Goal: Transaction & Acquisition: Purchase product/service

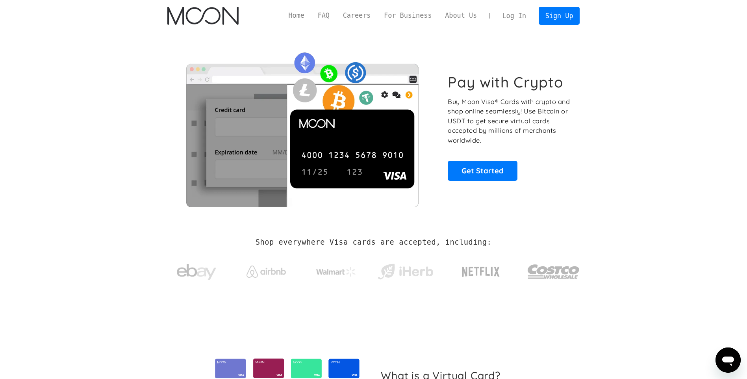
click at [524, 15] on link "Log In" at bounding box center [514, 15] width 37 height 17
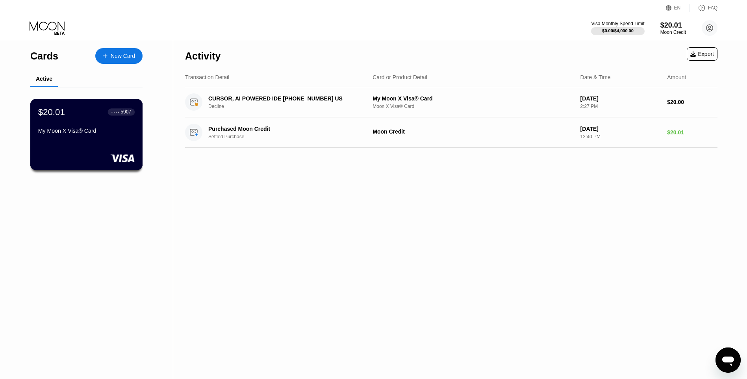
click at [120, 134] on div "My Moon X Visa® Card" at bounding box center [86, 131] width 96 height 6
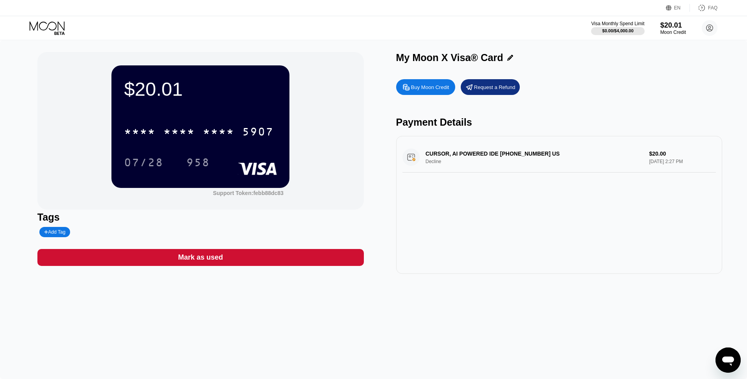
drag, startPoint x: 433, startPoint y: 159, endPoint x: 433, endPoint y: 164, distance: 4.3
click at [433, 164] on div "CURSOR, AI POWERED IDE +18314259504 US Decline $20.00 Aug 20, 2025 2:27 PM" at bounding box center [559, 157] width 314 height 30
click at [431, 165] on div "CURSOR, AI POWERED IDE +18314259504 US Decline $20.00 Aug 20, 2025 2:27 PM" at bounding box center [559, 157] width 314 height 30
drag, startPoint x: 431, startPoint y: 165, endPoint x: 419, endPoint y: 163, distance: 12.0
click at [427, 165] on div "CURSOR, AI POWERED IDE +18314259504 US Decline $20.00 Aug 20, 2025 2:27 PM" at bounding box center [559, 157] width 314 height 30
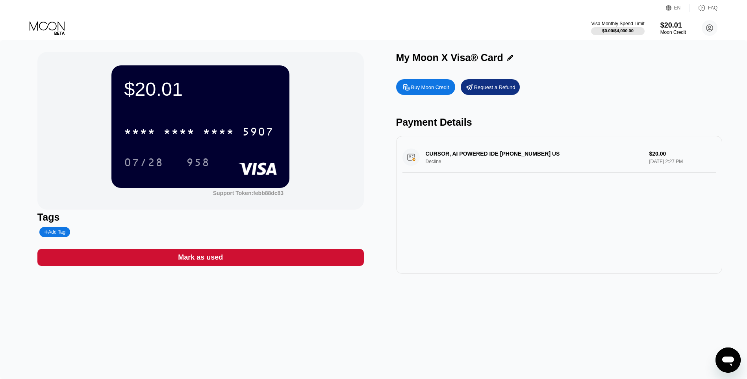
click at [422, 163] on div "CURSOR, AI POWERED IDE +18314259504 US Decline $20.00 Aug 20, 2025 2:27 PM" at bounding box center [559, 157] width 314 height 30
drag, startPoint x: 421, startPoint y: 162, endPoint x: 441, endPoint y: 167, distance: 21.1
click at [430, 166] on div "CURSOR, AI POWERED IDE +18314259504 US Decline $20.00 Aug 20, 2025 2:27 PM" at bounding box center [559, 157] width 314 height 30
click at [650, 163] on div "CURSOR, AI POWERED IDE +18314259504 US Decline $20.00 Aug 20, 2025 2:29 PM" at bounding box center [559, 157] width 314 height 30
click at [486, 156] on div "CURSOR, AI POWERED IDE +18314259504 US Decline $20.00 Aug 20, 2025 2:29 PM" at bounding box center [559, 157] width 314 height 30
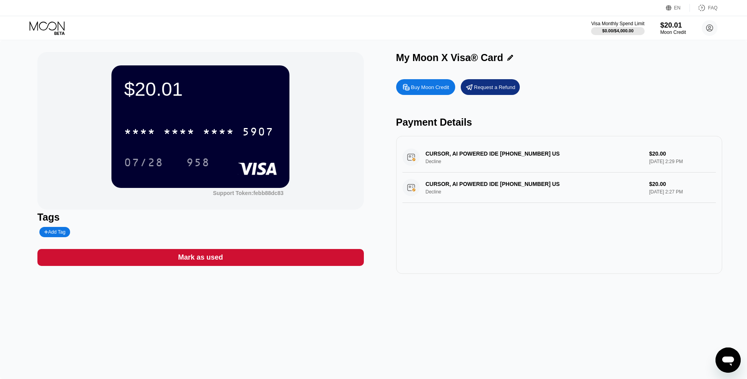
click at [421, 157] on div "CURSOR, AI POWERED IDE +18314259504 US Decline $20.00 Aug 20, 2025 2:29 PM" at bounding box center [559, 157] width 314 height 30
drag, startPoint x: 407, startPoint y: 157, endPoint x: 500, endPoint y: 161, distance: 93.0
click at [423, 161] on div "CURSOR, AI POWERED IDE +18314259504 US Decline $20.00 Aug 20, 2025 2:29 PM" at bounding box center [559, 157] width 314 height 30
drag, startPoint x: 487, startPoint y: 155, endPoint x: 467, endPoint y: 157, distance: 20.6
click at [484, 156] on div "CURSOR, AI POWERED IDE +18314259504 US Decline $20.00 Aug 20, 2025 2:29 PM" at bounding box center [559, 157] width 314 height 30
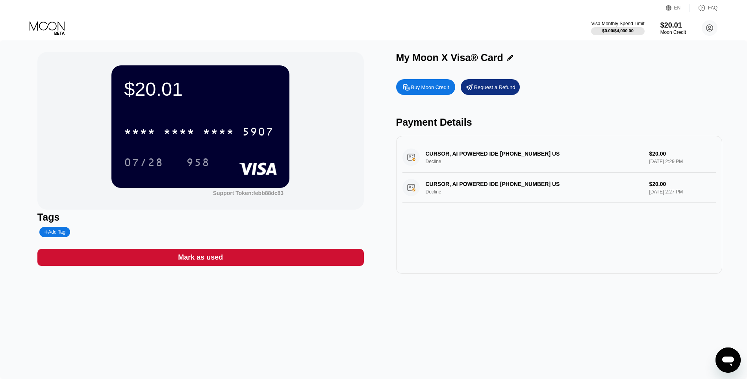
click at [435, 176] on div "CURSOR, AI POWERED IDE +18314259504 US Decline $20.00 Aug 20, 2025 2:29 PM CURS…" at bounding box center [559, 172] width 314 height 61
click at [429, 202] on div "CURSOR, AI POWERED IDE +18314259504 US Decline $20.00 Aug 20, 2025 2:27 PM" at bounding box center [559, 187] width 314 height 30
click at [432, 194] on div "CURSOR, AI POWERED IDE +18314259504 US Decline $20.00 Aug 20, 2025 2:27 PM" at bounding box center [559, 187] width 314 height 30
drag, startPoint x: 1444, startPoint y: 694, endPoint x: 729, endPoint y: 348, distance: 794.7
click at [730, 352] on div "Открыть окно обмена сообщениями" at bounding box center [728, 360] width 24 height 24
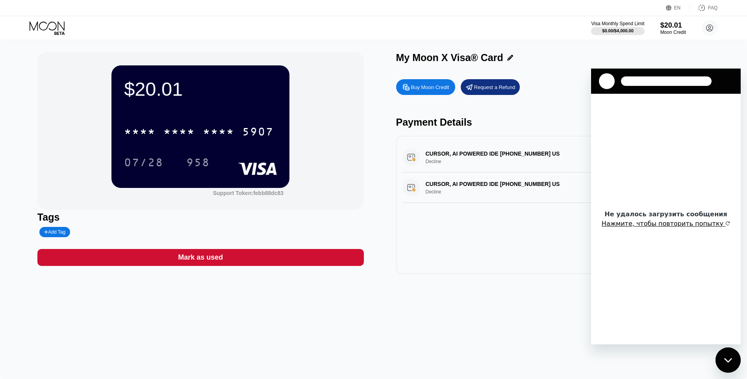
click at [686, 224] on button "Нажмите, чтобы повторить попытку" at bounding box center [666, 224] width 128 height 8
click at [670, 225] on button "Нажмите, чтобы повторить попытку" at bounding box center [666, 224] width 128 height 8
click at [495, 90] on div "Request a Refund" at bounding box center [494, 87] width 41 height 7
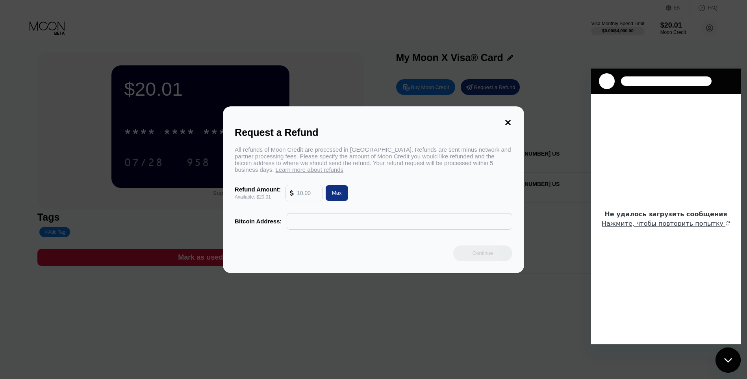
click at [304, 197] on input "text" at bounding box center [307, 193] width 21 height 16
click at [337, 191] on div "Max" at bounding box center [337, 193] width 22 height 16
type input "20.01"
click at [287, 222] on div at bounding box center [399, 221] width 225 height 16
click at [327, 227] on input "text" at bounding box center [399, 221] width 217 height 16
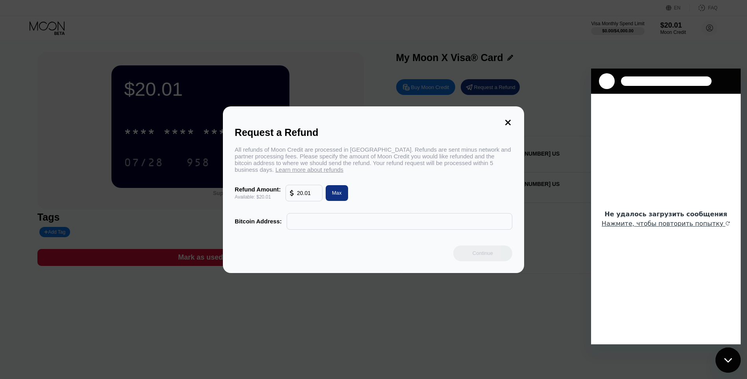
click at [509, 121] on icon at bounding box center [508, 123] width 6 height 6
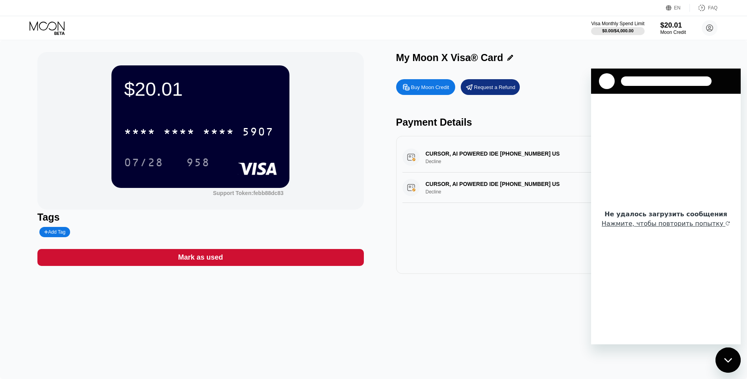
click at [576, 136] on div "Buy Moon Credit Request a Refund Payment Details CURSOR, AI POWERED IDE +183142…" at bounding box center [559, 174] width 326 height 198
drag, startPoint x: 734, startPoint y: 357, endPoint x: 720, endPoint y: 357, distance: 14.6
click at [733, 357] on div "Закрыть окно обмена сообщениями" at bounding box center [728, 360] width 24 height 24
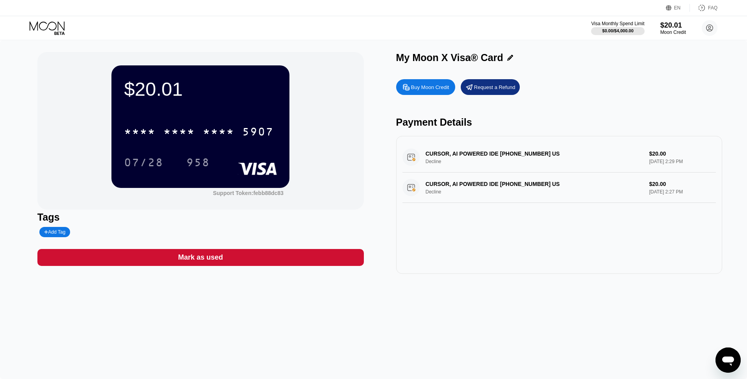
click at [416, 165] on div "CURSOR, AI POWERED IDE +18314259504 US Decline $20.00 Aug 20, 2025 2:29 PM" at bounding box center [559, 157] width 314 height 30
click at [412, 161] on div "CURSOR, AI POWERED IDE +18314259504 US Decline $20.00 Aug 20, 2025 2:29 PM" at bounding box center [559, 157] width 314 height 30
click at [411, 193] on div "CURSOR, AI POWERED IDE +18314259504 US Decline $20.00 Aug 20, 2025 2:27 PM" at bounding box center [559, 187] width 314 height 30
click at [680, 33] on div "Moon Credit" at bounding box center [673, 33] width 26 height 6
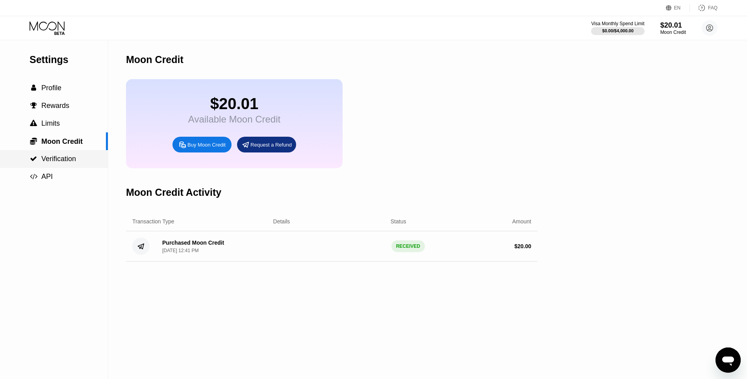
click at [76, 159] on div " Verification" at bounding box center [54, 159] width 108 height 8
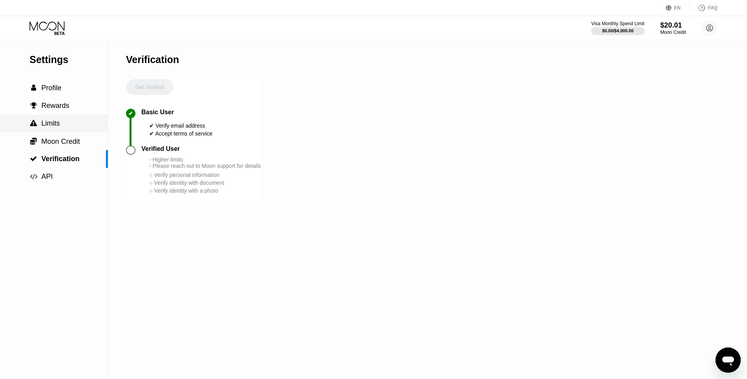
click at [56, 127] on span "Limits" at bounding box center [50, 123] width 19 height 8
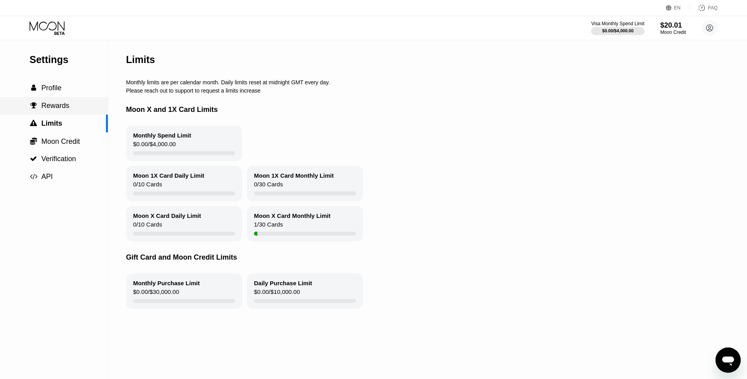
click at [62, 109] on span "Rewards" at bounding box center [55, 106] width 28 height 8
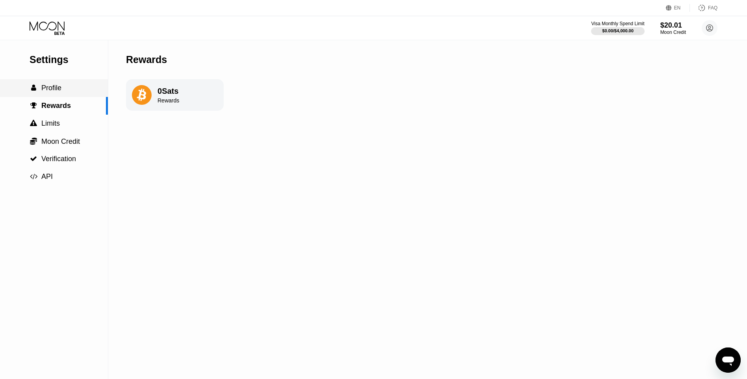
click at [61, 92] on span "Profile" at bounding box center [51, 88] width 20 height 8
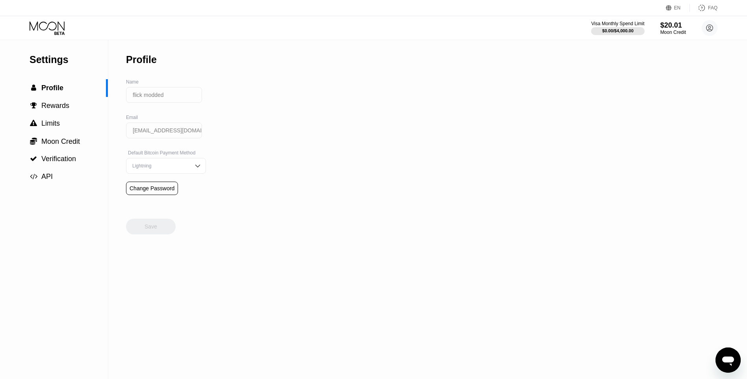
click at [177, 169] on div "Lightning" at bounding box center [159, 166] width 59 height 6
click at [174, 168] on div "Lightning" at bounding box center [159, 166] width 59 height 6
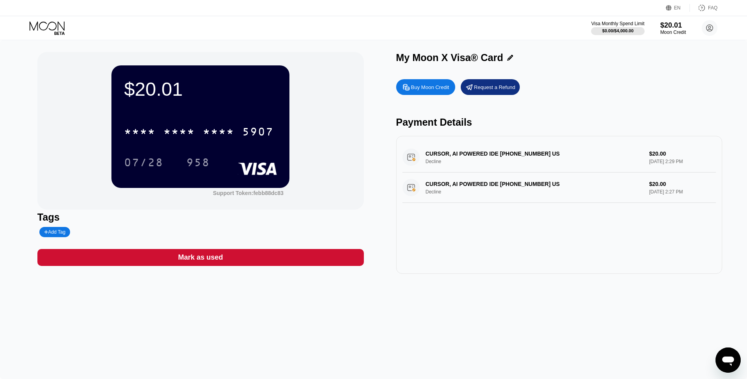
click at [223, 121] on div "* * * * * * * * * * * * 5907" at bounding box center [200, 129] width 153 height 27
click at [254, 159] on div "07/28 958" at bounding box center [200, 162] width 153 height 20
drag, startPoint x: 256, startPoint y: 170, endPoint x: 131, endPoint y: 85, distance: 150.8
click at [255, 170] on rect at bounding box center [257, 168] width 39 height 13
click at [138, 91] on div "$20.01" at bounding box center [200, 89] width 153 height 22
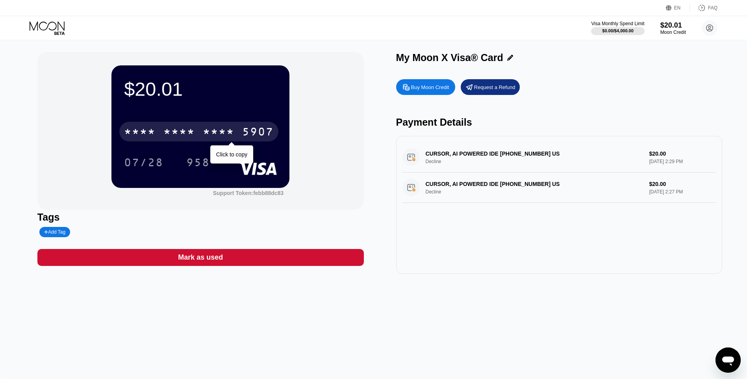
click at [151, 133] on div "* * * *" at bounding box center [139, 132] width 31 height 13
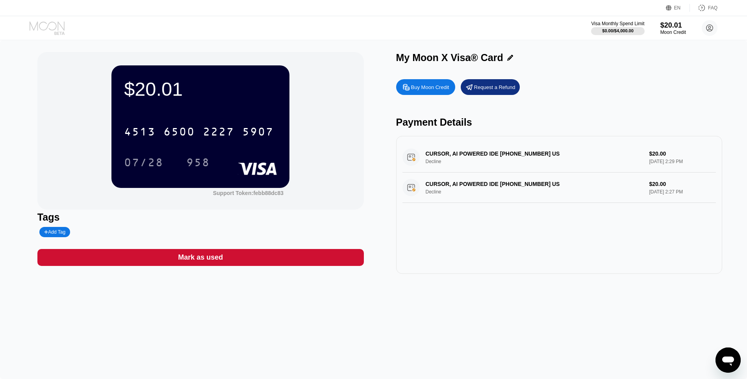
click at [55, 27] on icon at bounding box center [48, 28] width 37 height 14
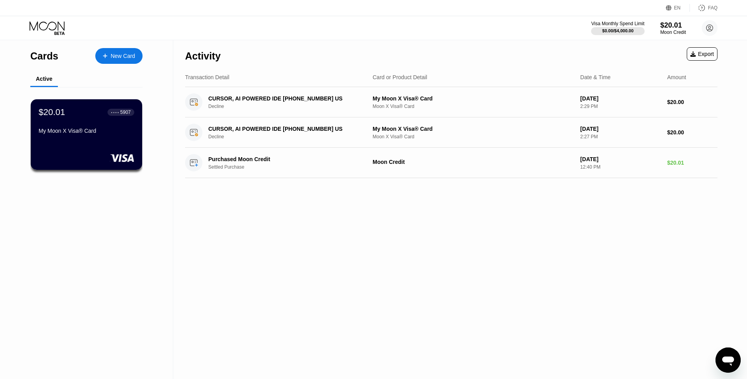
click at [732, 363] on icon "Открыть окно обмена сообщениями" at bounding box center [728, 360] width 14 height 14
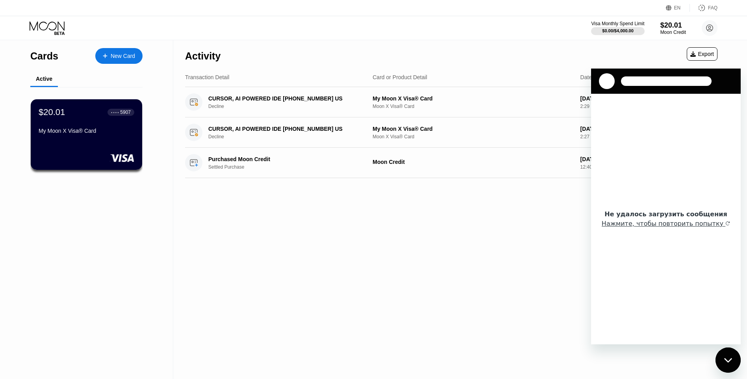
drag, startPoint x: 603, startPoint y: 77, endPoint x: 622, endPoint y: 80, distance: 19.1
click at [604, 79] on div at bounding box center [607, 81] width 16 height 16
click at [635, 80] on div at bounding box center [666, 80] width 91 height 9
click at [671, 225] on button "Нажмите, чтобы повторить попытку" at bounding box center [666, 224] width 128 height 8
click at [561, 220] on div "Activity Export Transaction Detail Card or Product Detail Date & Time Amount CU…" at bounding box center [451, 209] width 556 height 339
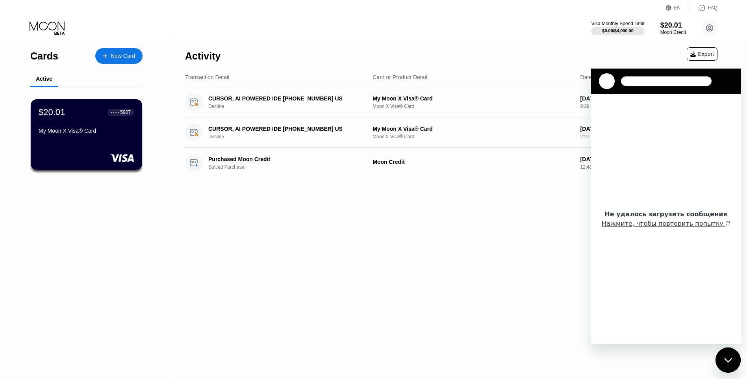
click at [484, 215] on div "Activity Export Transaction Detail Card or Product Detail Date & Time Amount CU…" at bounding box center [451, 209] width 556 height 339
click at [729, 357] on icon "Закрыть окно обмена сообщениями" at bounding box center [728, 359] width 8 height 5
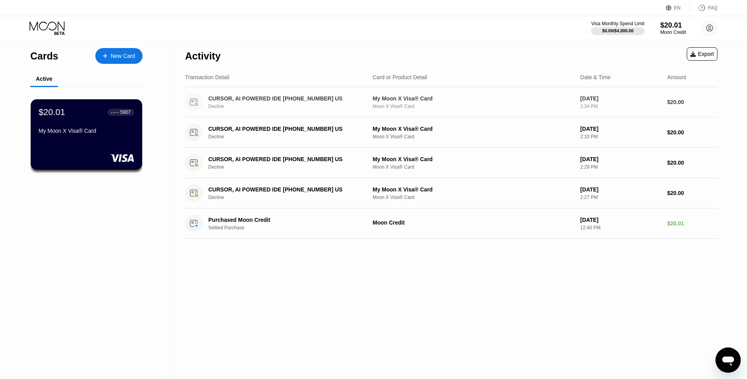
drag, startPoint x: 217, startPoint y: 100, endPoint x: 223, endPoint y: 114, distance: 14.8
click at [223, 113] on div "CURSOR, AI POWERED IDE +18314259504 US Decline My Moon X Visa® Card Moon X Visa…" at bounding box center [451, 102] width 532 height 30
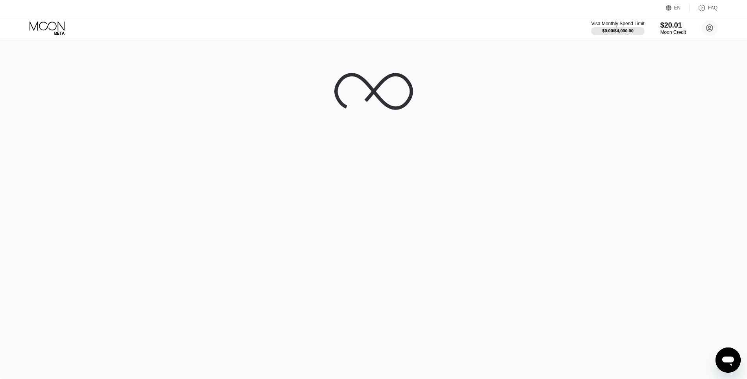
click at [239, 176] on div at bounding box center [373, 209] width 747 height 339
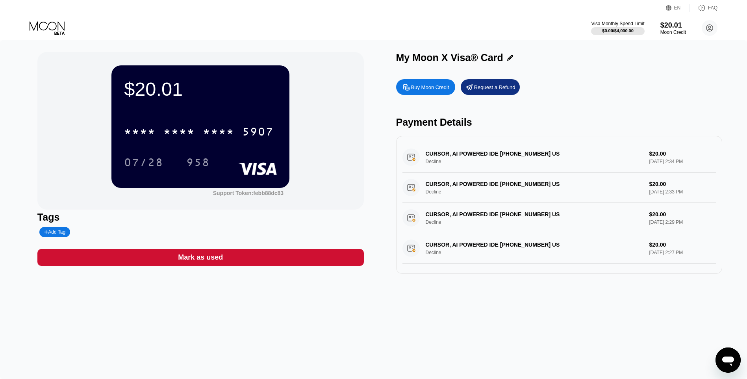
click at [671, 6] on icon at bounding box center [669, 8] width 6 height 6
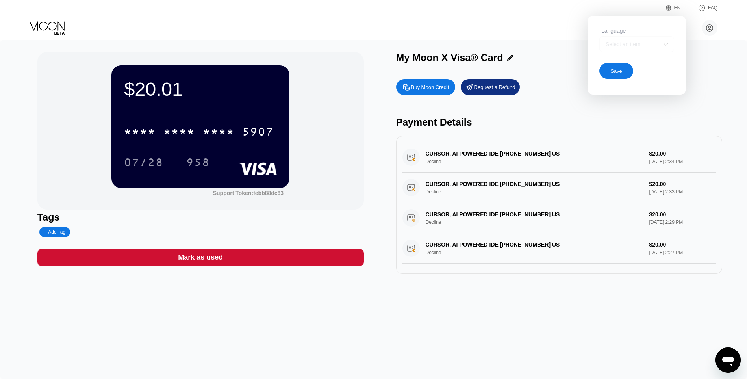
click at [648, 50] on div "Select an item" at bounding box center [636, 44] width 75 height 16
click at [648, 47] on div "Select an item" at bounding box center [631, 44] width 54 height 6
click at [620, 30] on div "Language" at bounding box center [636, 31] width 75 height 6
click at [641, 46] on div "Select an item" at bounding box center [631, 44] width 54 height 6
click at [648, 46] on div "Select an item" at bounding box center [631, 44] width 54 height 6
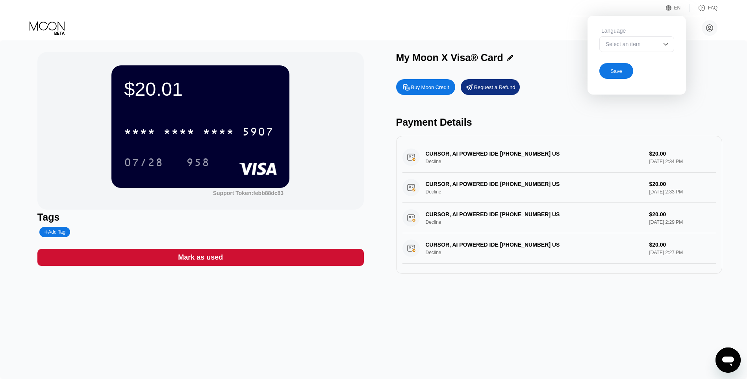
click at [661, 47] on div "Select an item" at bounding box center [636, 44] width 75 height 16
drag, startPoint x: 663, startPoint y: 47, endPoint x: 647, endPoint y: 49, distance: 15.5
click at [663, 47] on img at bounding box center [666, 44] width 8 height 8
click at [629, 55] on div "Language Select an item" at bounding box center [636, 44] width 75 height 32
drag, startPoint x: 659, startPoint y: 44, endPoint x: 669, endPoint y: 41, distance: 11.1
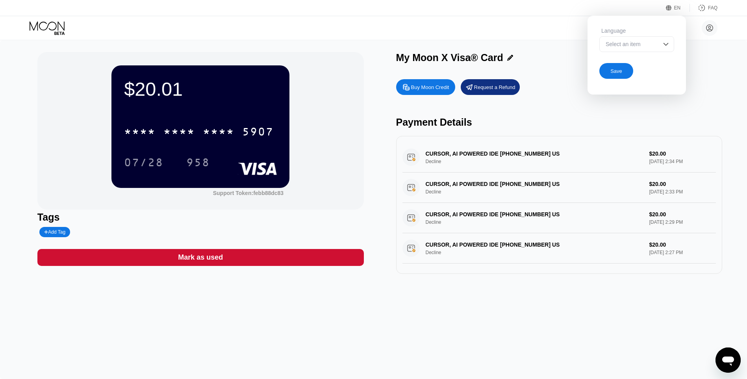
click at [659, 44] on div "Select an item" at bounding box center [636, 44] width 75 height 16
click at [713, 26] on circle at bounding box center [710, 28] width 16 height 16
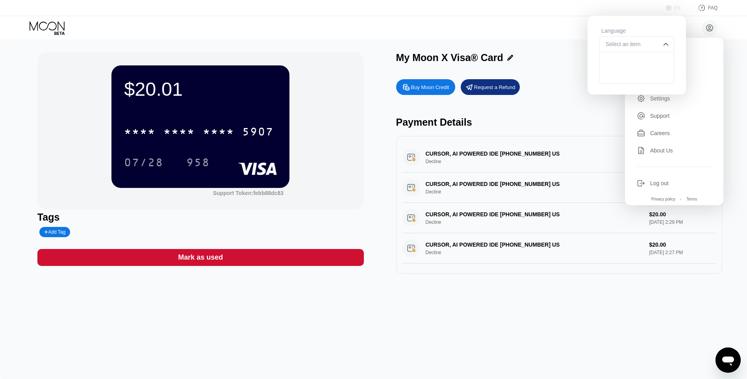
click at [669, 9] on icon at bounding box center [669, 8] width 6 height 6
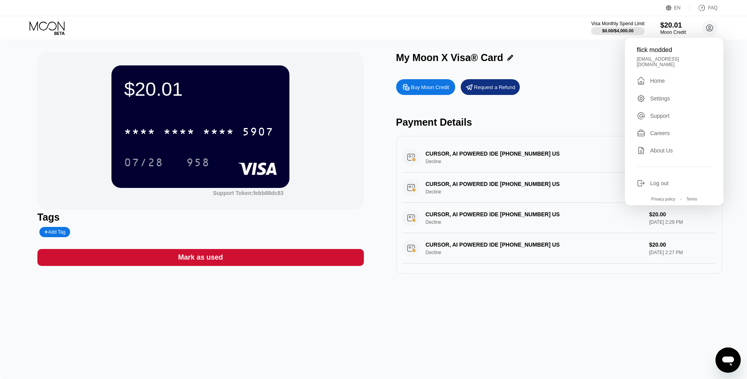
click at [664, 113] on div "Support" at bounding box center [659, 116] width 19 height 6
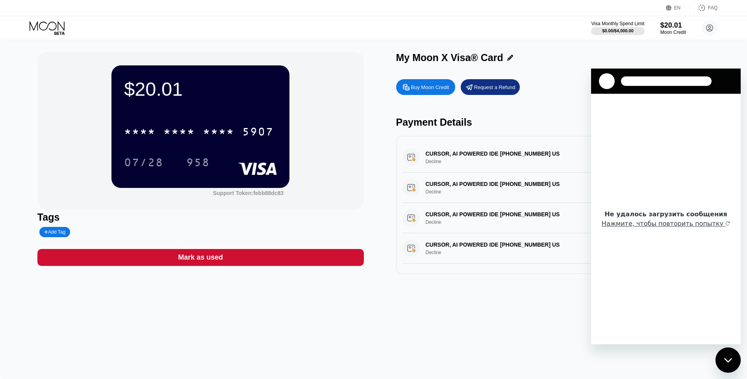
drag, startPoint x: 724, startPoint y: 359, endPoint x: 1416, endPoint y: 705, distance: 772.8
click at [724, 359] on icon "Закрыть окно обмена сообщениями" at bounding box center [728, 359] width 8 height 5
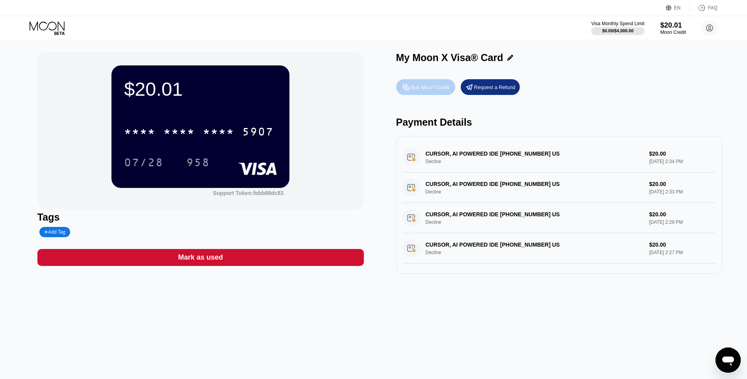
click at [447, 84] on div "Buy Moon Credit" at bounding box center [425, 87] width 59 height 16
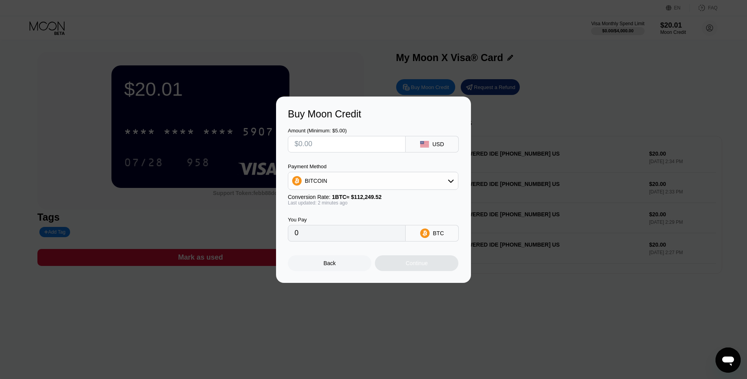
drag, startPoint x: 338, startPoint y: 150, endPoint x: 347, endPoint y: 128, distance: 24.2
click at [338, 150] on input "text" at bounding box center [346, 144] width 104 height 16
drag, startPoint x: 347, startPoint y: 128, endPoint x: 283, endPoint y: 128, distance: 64.2
click at [283, 128] on div "Buy Moon Credit Amount (Minimum: $5.00) USD Payment Method BITCOIN Conversion R…" at bounding box center [373, 189] width 195 height 186
click at [339, 141] on input "text" at bounding box center [346, 144] width 104 height 16
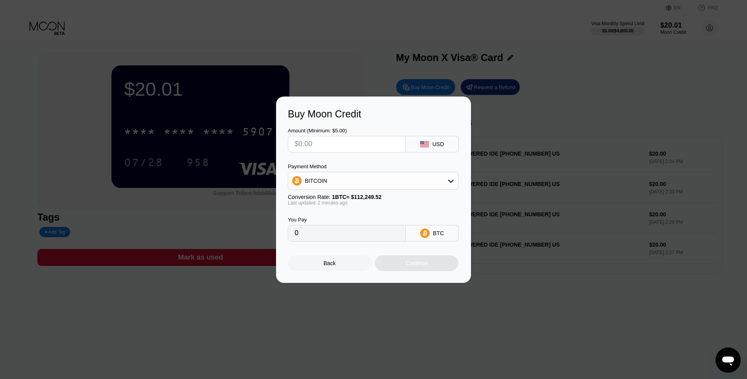
click at [335, 266] on div "Back" at bounding box center [330, 263] width 12 height 6
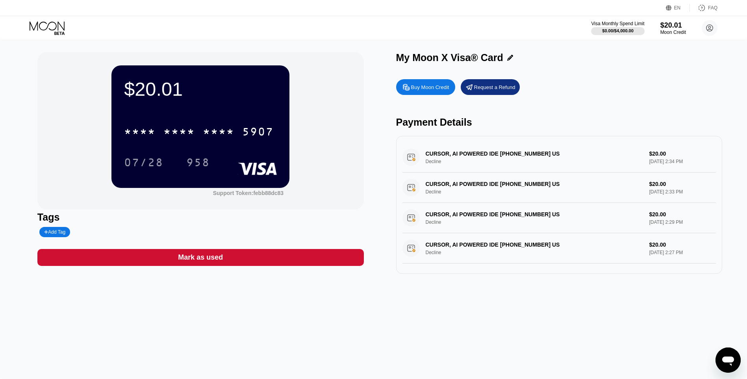
click at [39, 25] on icon at bounding box center [48, 28] width 37 height 14
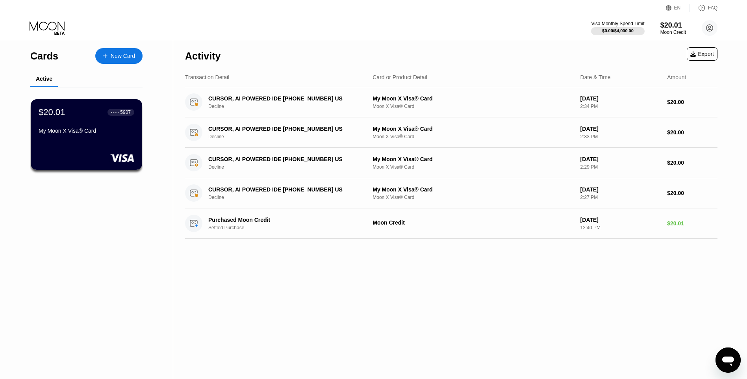
click at [102, 48] on div "New Card" at bounding box center [118, 56] width 47 height 16
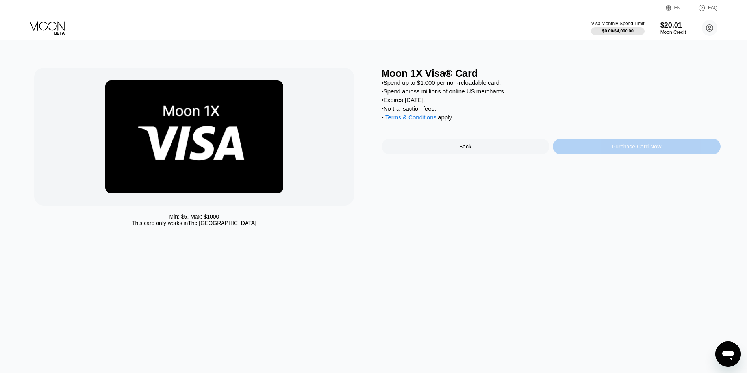
click at [584, 152] on div "Purchase Card Now" at bounding box center [637, 147] width 168 height 16
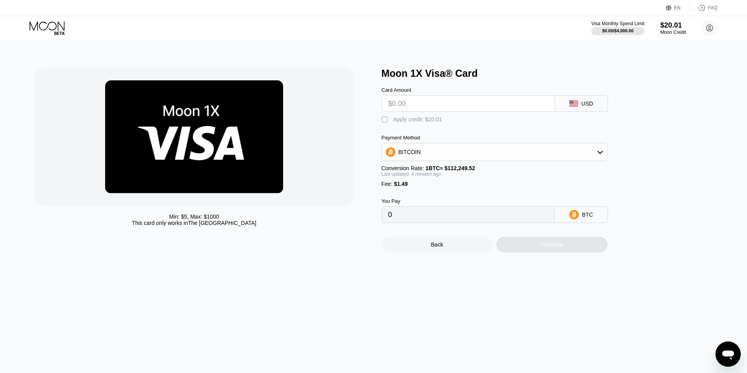
click at [443, 106] on input "text" at bounding box center [468, 104] width 160 height 16
type input "$2"
type input "0.00003110"
type input "$20"
type input "0.00019147"
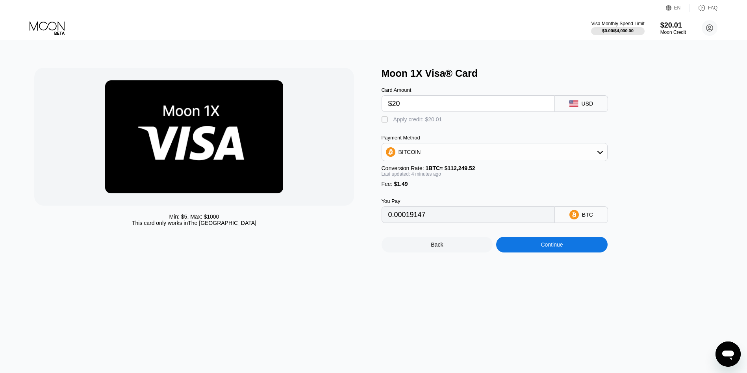
type input "$20"
click at [530, 252] on div "Continue" at bounding box center [551, 245] width 111 height 16
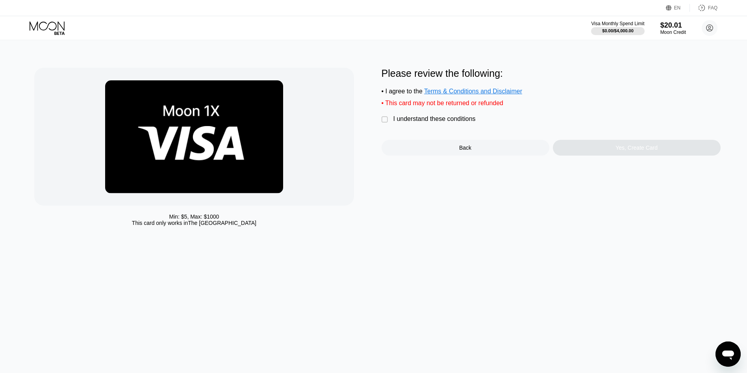
click at [400, 122] on div "I understand these conditions" at bounding box center [434, 118] width 82 height 7
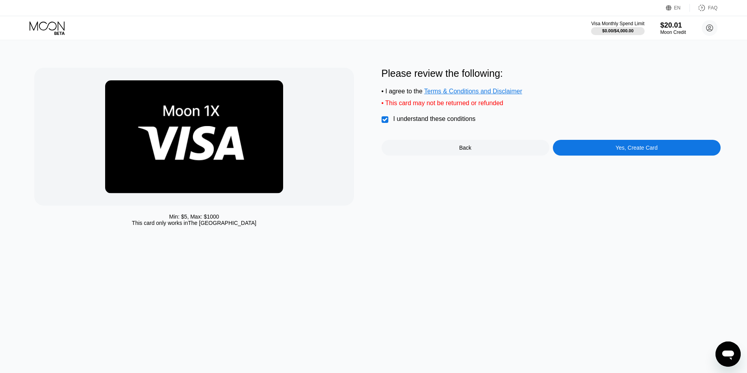
click at [576, 153] on div "Yes, Create Card" at bounding box center [637, 148] width 168 height 16
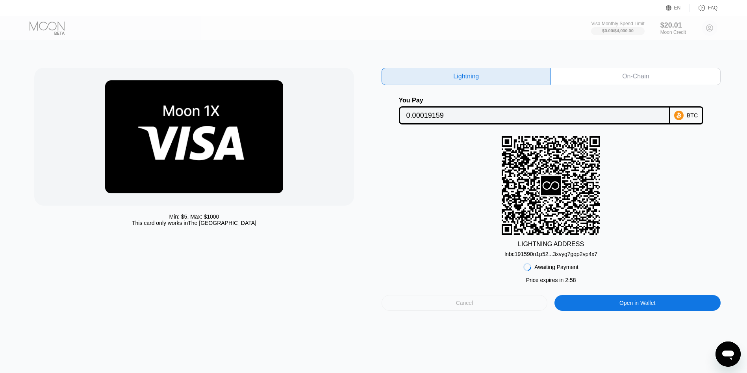
click at [477, 307] on div "Cancel" at bounding box center [465, 303] width 166 height 16
